Goal: Find specific fact: Find specific fact

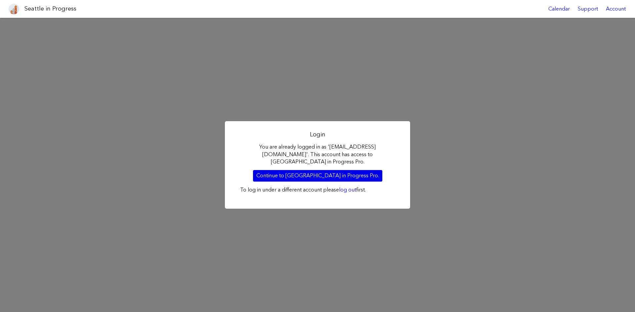
click at [310, 175] on link "Continue to [GEOGRAPHIC_DATA] in Progress Pro." at bounding box center [317, 175] width 129 height 11
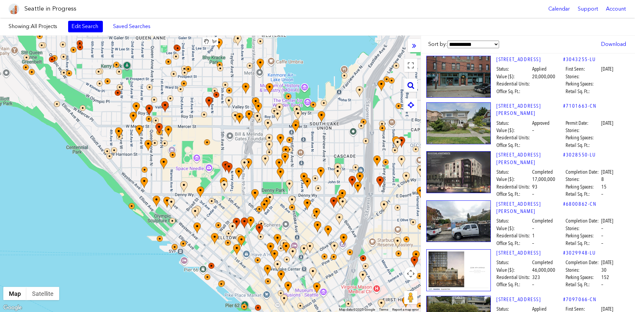
click at [410, 88] on icon at bounding box center [410, 85] width 7 height 7
click at [361, 86] on input "text" at bounding box center [365, 85] width 83 height 13
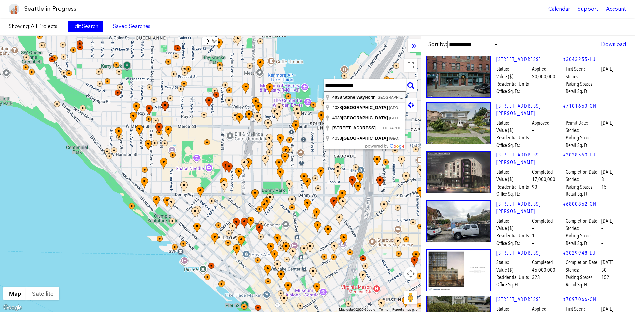
type input "**********"
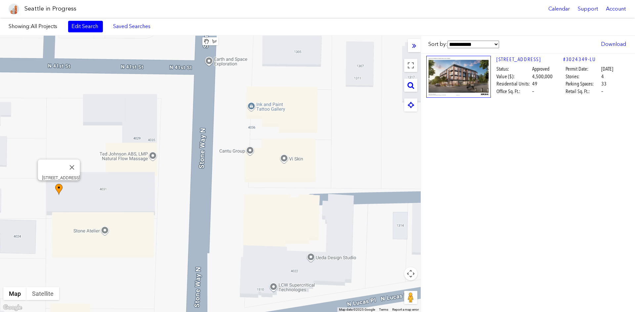
click at [55, 170] on div at bounding box center [53, 168] width 22 height 16
click at [449, 79] on img at bounding box center [458, 77] width 64 height 42
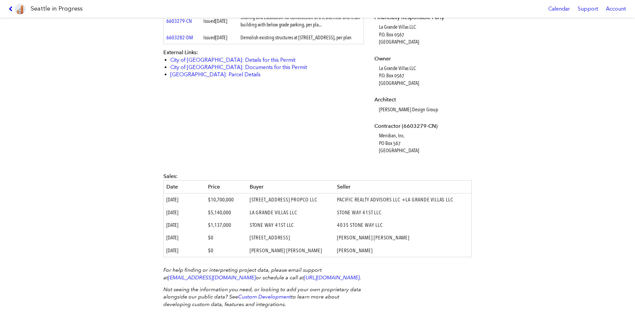
scroll to position [319, 0]
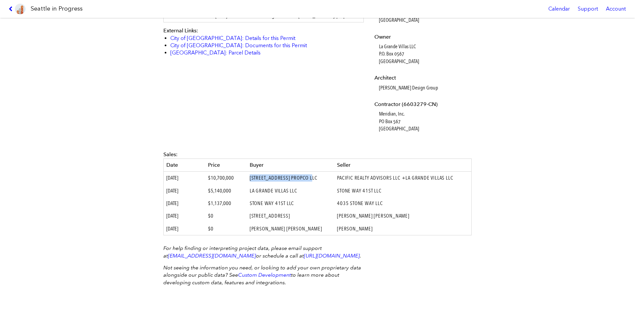
drag, startPoint x: 251, startPoint y: 170, endPoint x: 318, endPoint y: 168, distance: 66.8
click at [318, 172] on td "[STREET_ADDRESS] PROPCO LLC" at bounding box center [290, 178] width 87 height 13
copy td "[STREET_ADDRESS] PROPCO LLC"
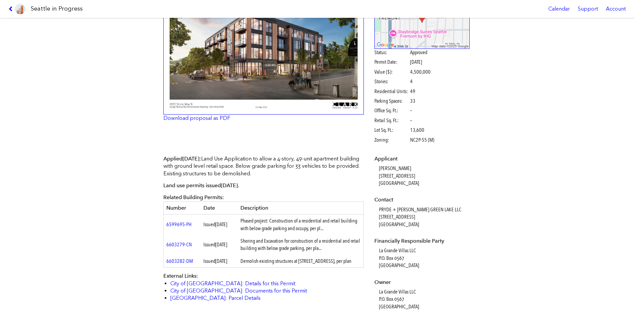
scroll to position [0, 0]
